Goal: Task Accomplishment & Management: Complete application form

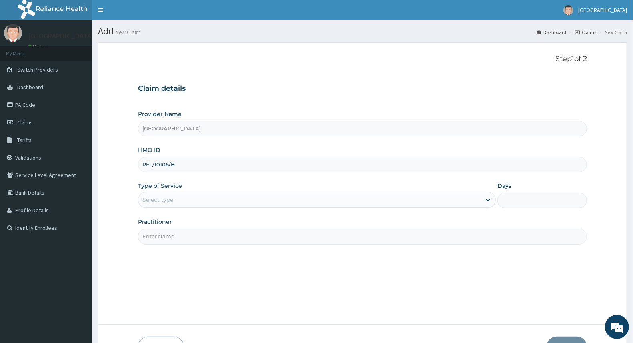
type input "RFL/10106/B"
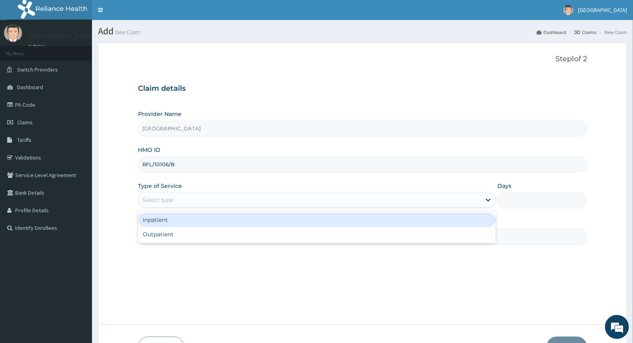
click at [179, 198] on div "Select type" at bounding box center [309, 200] width 343 height 13
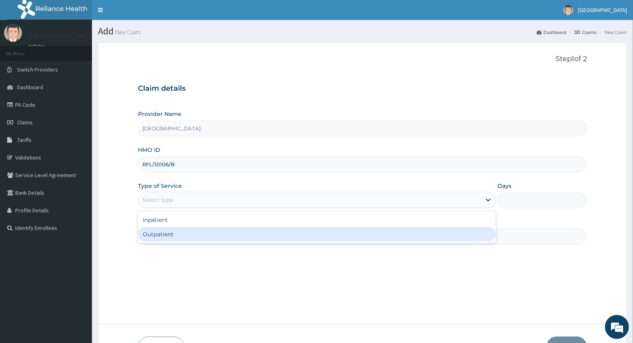
click at [170, 237] on div "Outpatient" at bounding box center [317, 234] width 358 height 14
type input "1"
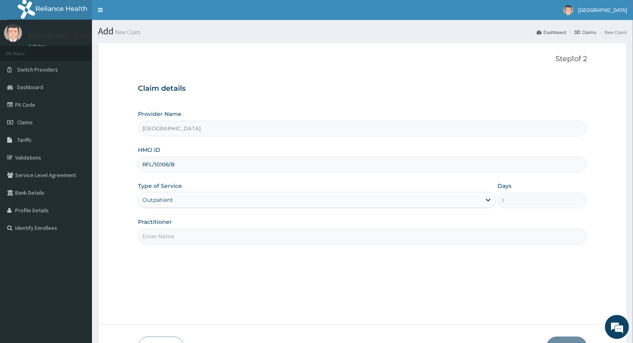
click at [170, 236] on input "Practitioner" at bounding box center [362, 237] width 449 height 16
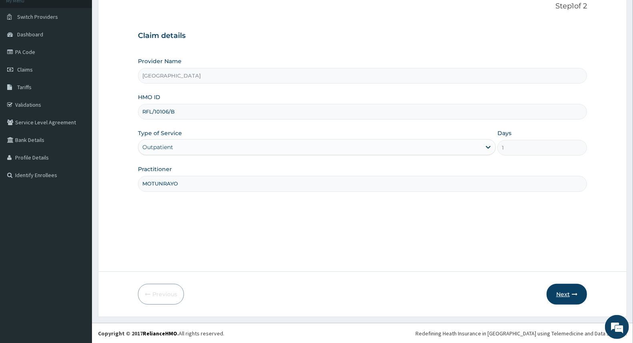
scroll to position [53, 0]
type input "MOTUNRAYO"
click at [568, 288] on button "Next" at bounding box center [567, 293] width 40 height 21
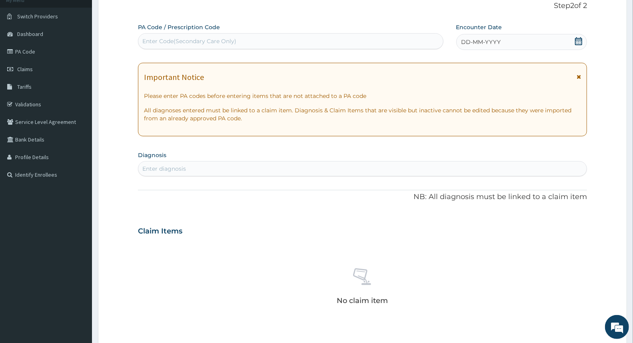
click at [168, 40] on div "Enter Code(Secondary Care Only)" at bounding box center [189, 41] width 94 height 8
paste input "PA/3DE4E7"
type input "PA/3DE4E7"
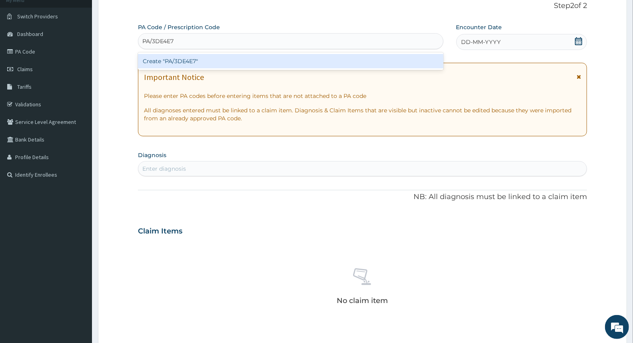
click at [192, 63] on div "Create "PA/3DE4E7"" at bounding box center [290, 61] width 305 height 14
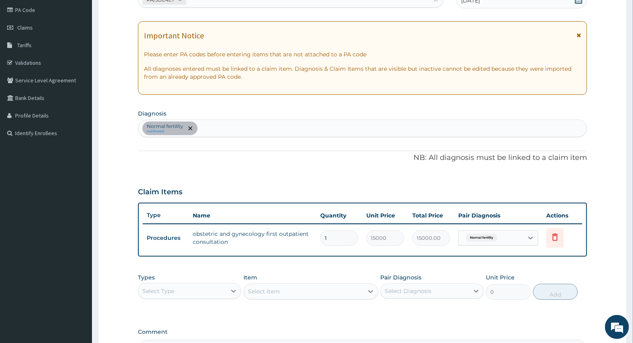
scroll to position [194, 0]
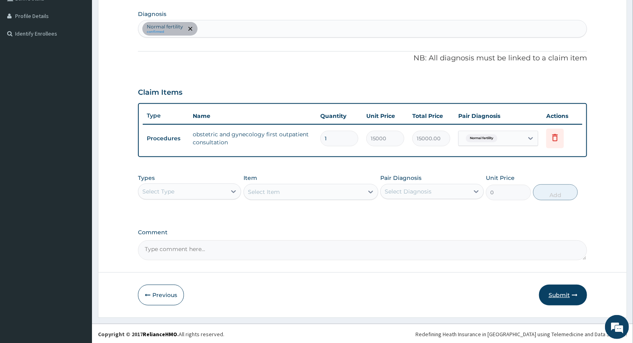
click at [565, 291] on button "Submit" at bounding box center [563, 295] width 48 height 21
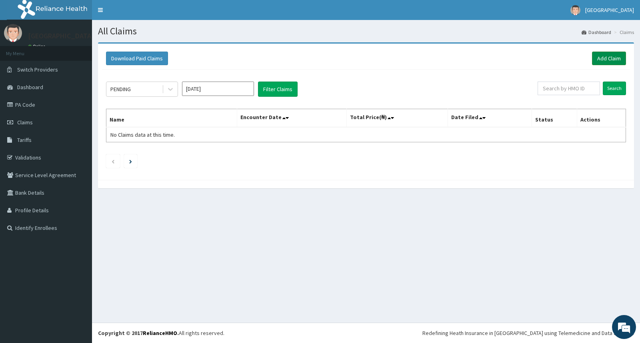
click at [618, 57] on link "Add Claim" at bounding box center [609, 59] width 34 height 14
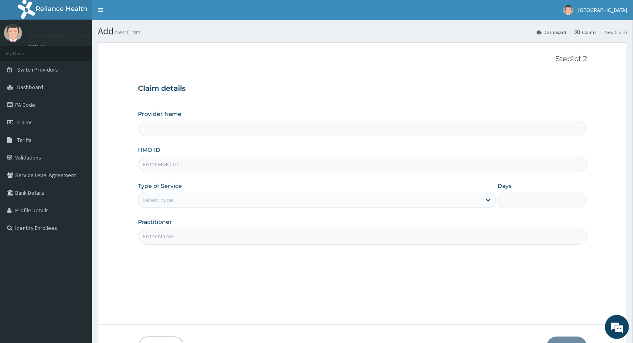
type input "[GEOGRAPHIC_DATA]"
type input "CTK/10038/A"
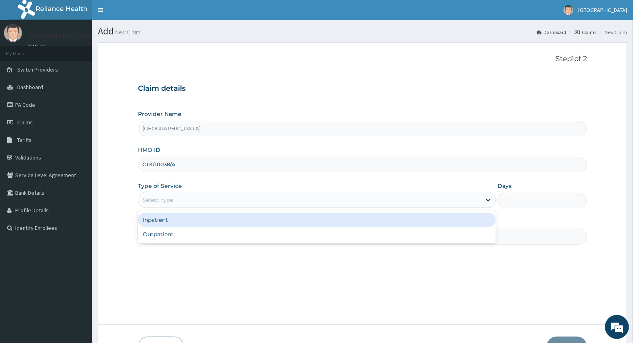
click at [174, 196] on div "Select type" at bounding box center [309, 200] width 343 height 13
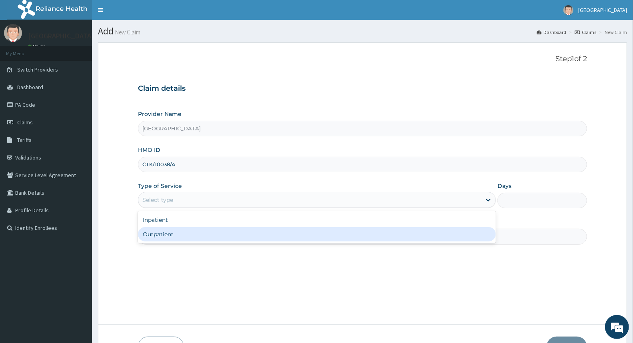
click at [175, 237] on div "Outpatient" at bounding box center [317, 234] width 358 height 14
type input "1"
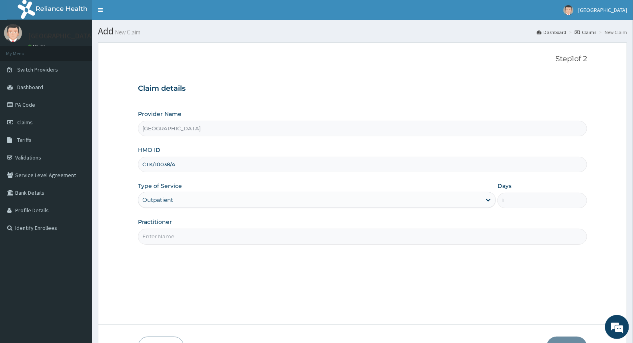
click at [177, 235] on input "Practitioner" at bounding box center [362, 237] width 449 height 16
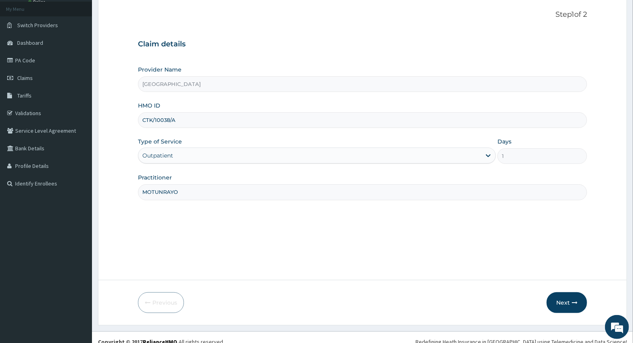
scroll to position [53, 0]
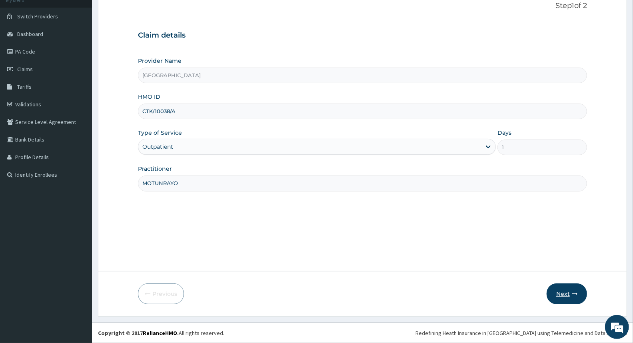
type input "MOTUNRAYO"
click at [569, 293] on button "Next" at bounding box center [567, 293] width 40 height 21
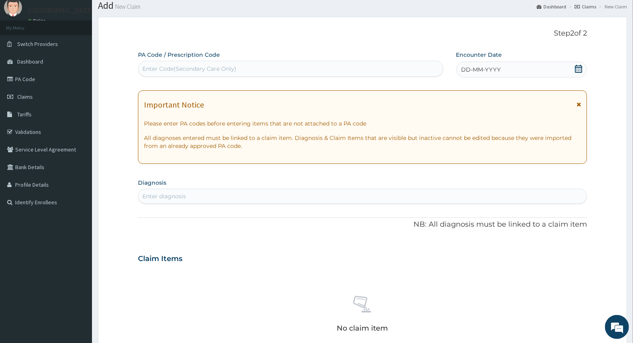
scroll to position [0, 0]
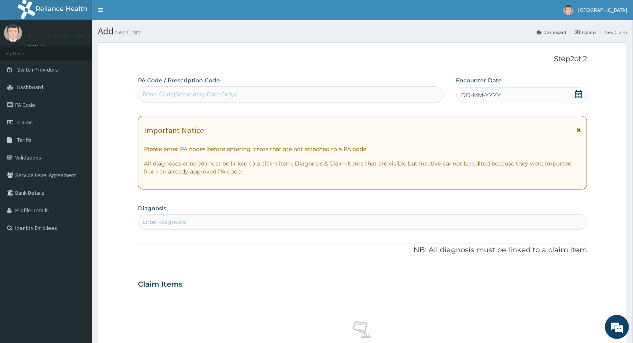
click at [230, 90] on div "Enter Code(Secondary Care Only)" at bounding box center [189, 94] width 94 height 8
paste input "PA/7A32B6"
type input "PA/7A32B6"
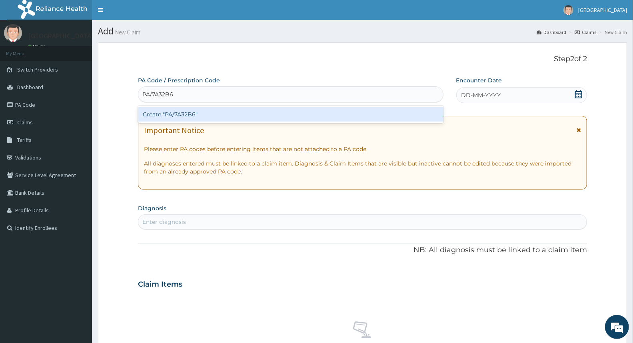
click at [185, 118] on div "Create "PA/7A32B6"" at bounding box center [290, 114] width 305 height 14
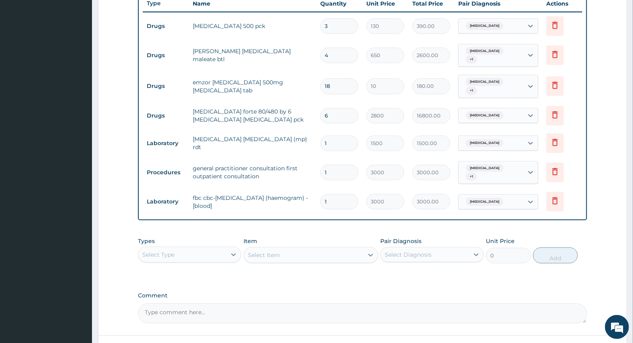
scroll to position [327, 0]
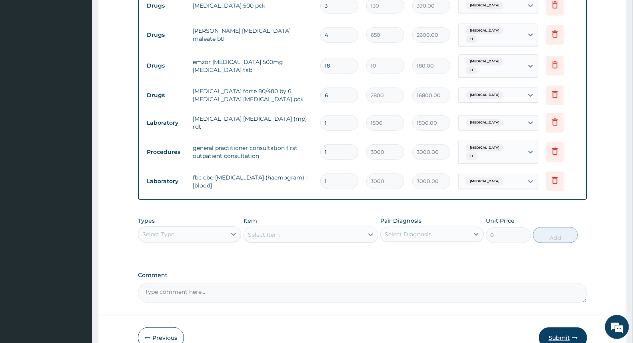
click at [553, 327] on button "Submit" at bounding box center [563, 337] width 48 height 21
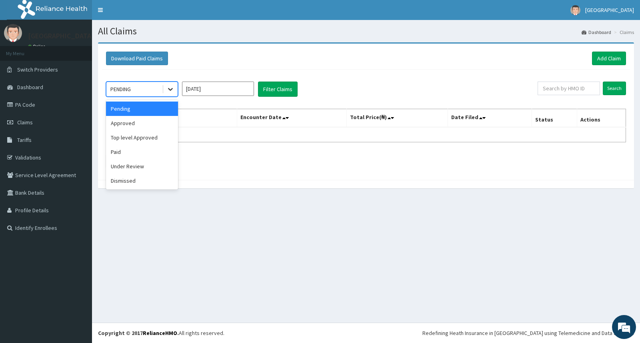
click at [169, 94] on div at bounding box center [170, 89] width 14 height 14
click at [145, 125] on div "Approved" at bounding box center [142, 123] width 72 height 14
